Goal: Information Seeking & Learning: Learn about a topic

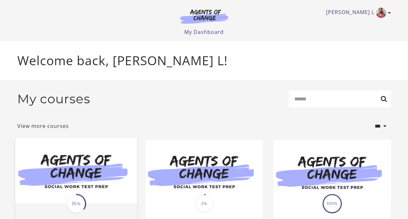
click at [89, 185] on img at bounding box center [76, 171] width 122 height 66
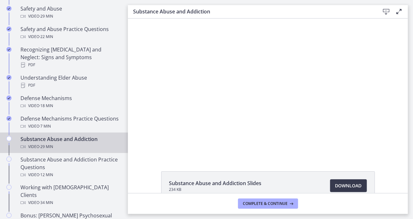
scroll to position [297, 0]
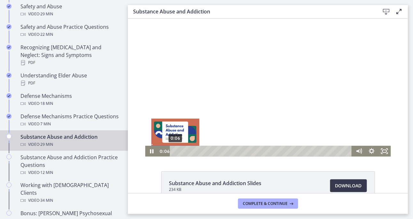
click at [174, 152] on div "0:06" at bounding box center [261, 150] width 174 height 11
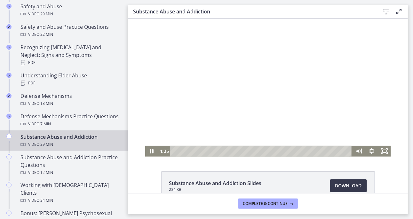
click at [136, 70] on div "Click for sound @keyframes VOLUME_SMALL_WAVE_FLASH { 0% { opacity: 0; } 33% { o…" at bounding box center [268, 87] width 280 height 138
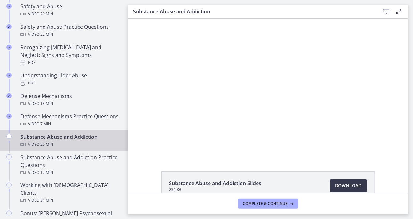
click at [137, 39] on div "Click for sound @keyframes VOLUME_SMALL_WAVE_FLASH { 0% { opacity: 0; } 33% { o…" at bounding box center [268, 87] width 280 height 138
click at [240, 160] on div "Substance Abuse and Addiction Slides 234 KB Download Opens in a new window" at bounding box center [268, 106] width 280 height 175
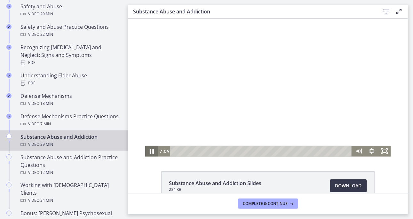
click at [150, 151] on icon "Pause" at bounding box center [151, 151] width 4 height 5
click at [150, 151] on icon "Play Video" at bounding box center [151, 151] width 3 height 4
click at [224, 92] on div at bounding box center [268, 87] width 246 height 138
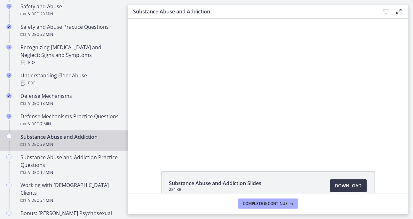
click at [219, 165] on div "Substance Abuse and Addiction Slides 234 KB Download Opens in a new window" at bounding box center [268, 106] width 280 height 175
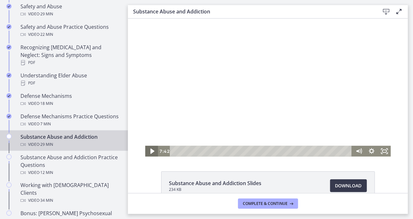
click at [150, 151] on icon "Play Video" at bounding box center [152, 150] width 4 height 5
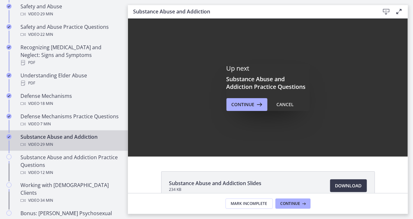
scroll to position [0, 0]
click at [247, 105] on span "Continue" at bounding box center [242, 105] width 23 height 8
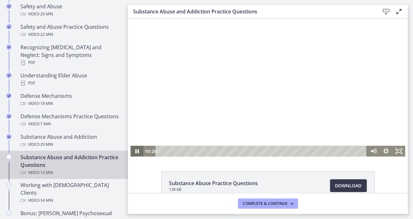
click at [135, 153] on icon "Pause" at bounding box center [137, 151] width 4 height 4
click at [132, 153] on icon "Play Video" at bounding box center [137, 150] width 13 height 11
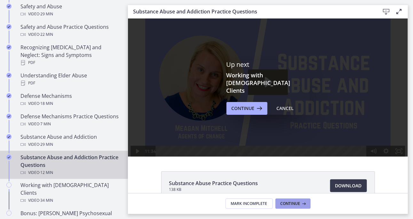
click at [294, 205] on span "Continue" at bounding box center [290, 203] width 20 height 5
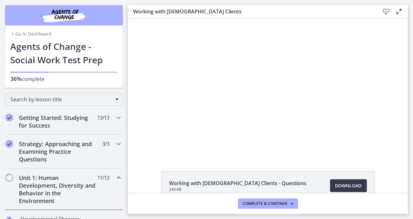
scroll to position [297, 0]
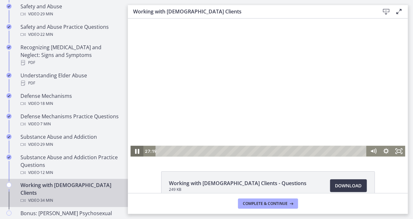
drag, startPoint x: 134, startPoint y: 151, endPoint x: 145, endPoint y: 152, distance: 10.3
click at [135, 151] on icon "Pause" at bounding box center [136, 151] width 15 height 13
click at [160, 154] on div "0:00" at bounding box center [261, 150] width 203 height 11
click at [135, 151] on icon "Play Video" at bounding box center [137, 150] width 4 height 5
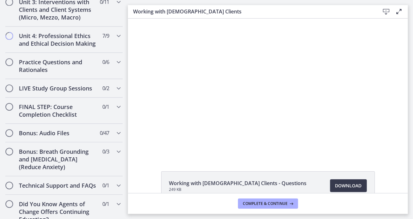
scroll to position [590, 0]
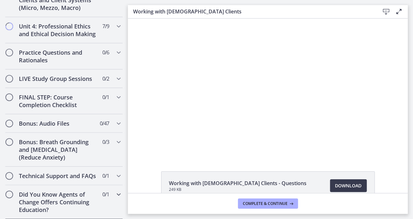
click at [115, 194] on icon "Chapters" at bounding box center [119, 195] width 8 height 8
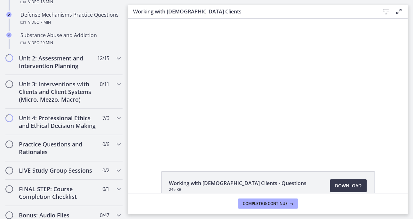
scroll to position [280, 0]
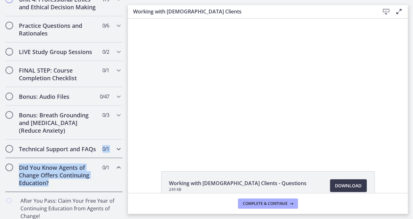
drag, startPoint x: 122, startPoint y: 188, endPoint x: 119, endPoint y: 200, distance: 12.4
click at [119, 208] on div "Getting Started: Studying for Success 13 / 13 Completed Welcome to Agents of Ch…" at bounding box center [64, 30] width 128 height 405
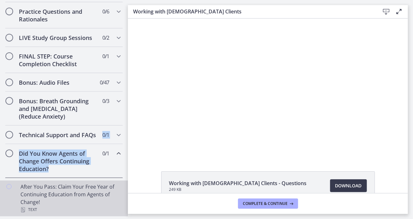
drag, startPoint x: 9, startPoint y: 185, endPoint x: 19, endPoint y: 187, distance: 10.4
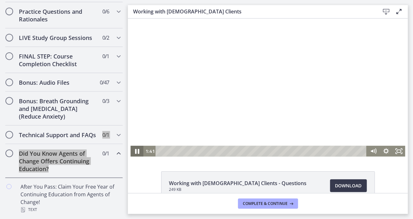
click at [137, 149] on icon "Pause" at bounding box center [136, 151] width 15 height 13
